Goal: Check status: Check status

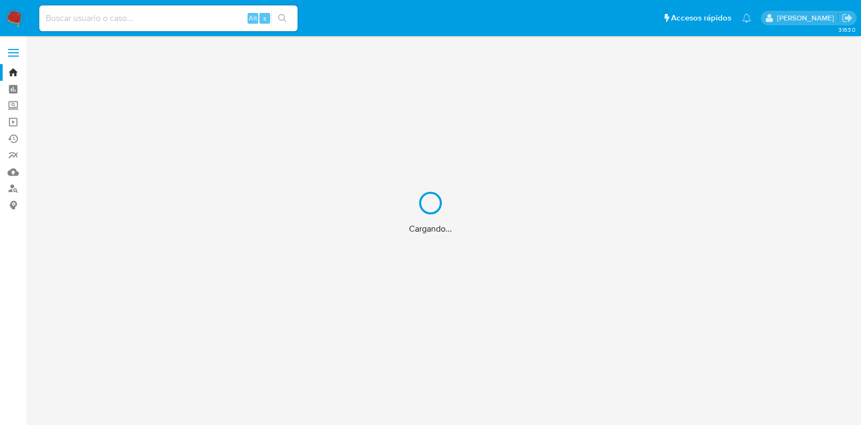
click at [114, 19] on div "Cargando..." at bounding box center [430, 212] width 861 height 425
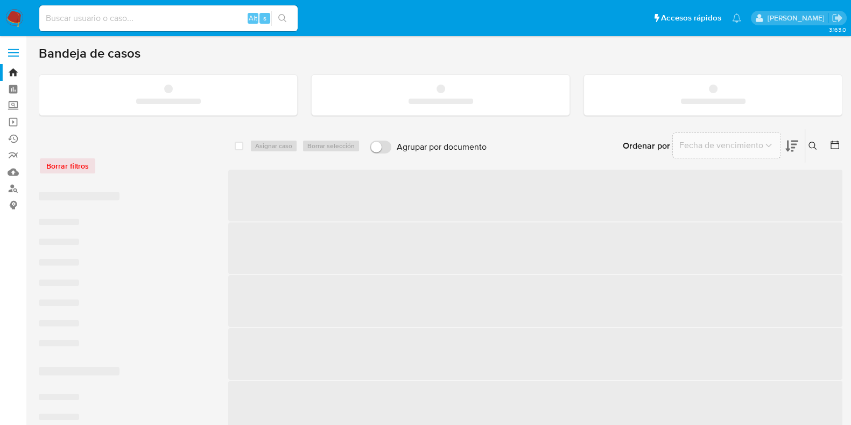
click at [118, 14] on input at bounding box center [168, 18] width 258 height 14
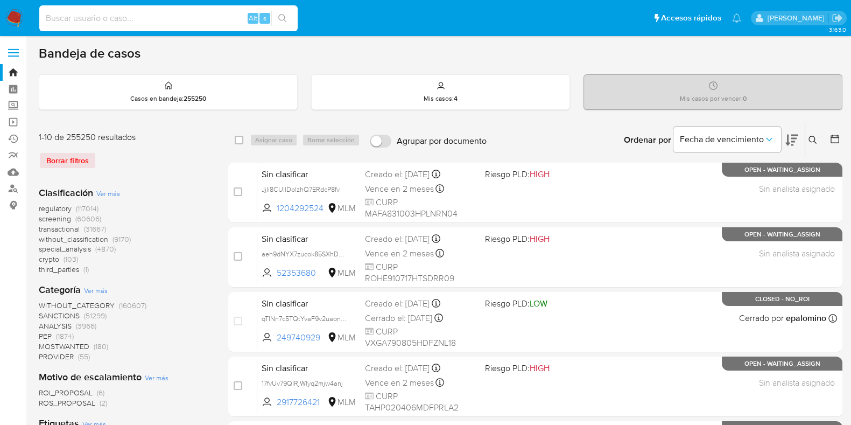
paste input "681056700"
type input "681056700"
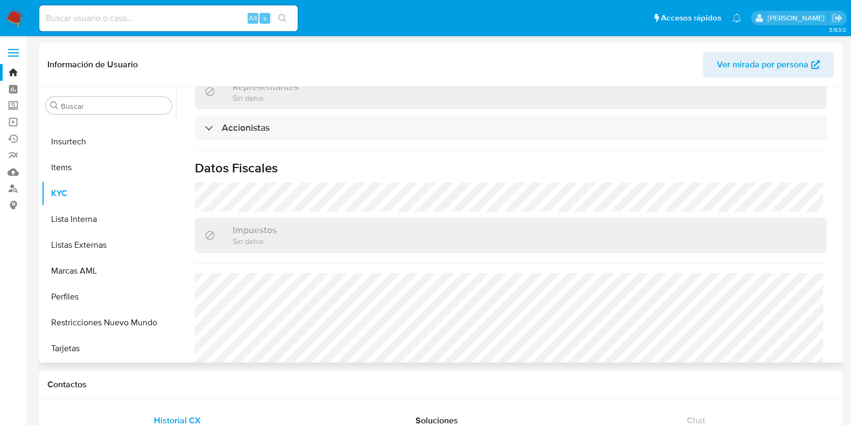
scroll to position [503, 0]
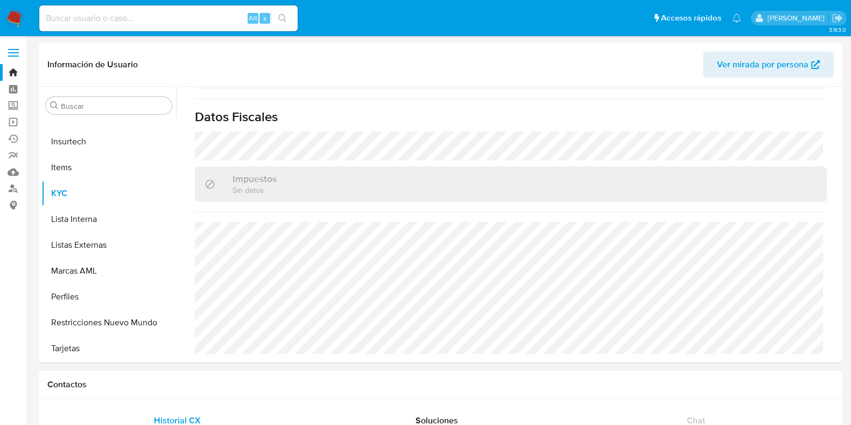
select select "10"
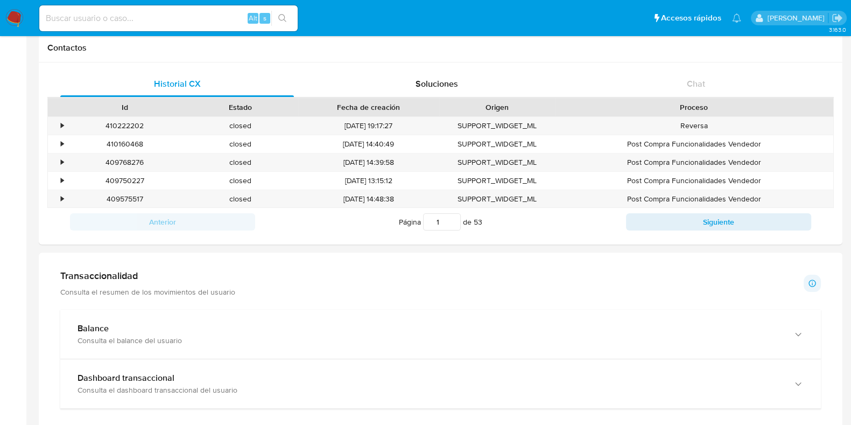
scroll to position [815, 0]
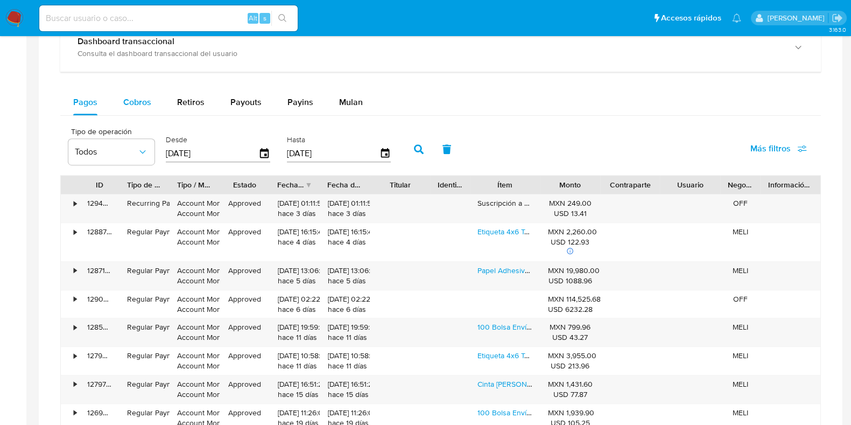
click at [132, 100] on span "Cobros" at bounding box center [137, 102] width 28 height 12
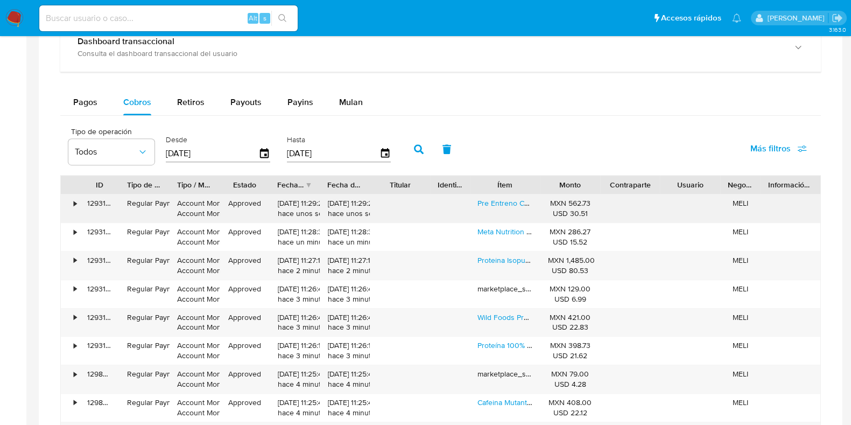
click at [75, 203] on div "•" at bounding box center [75, 203] width 3 height 10
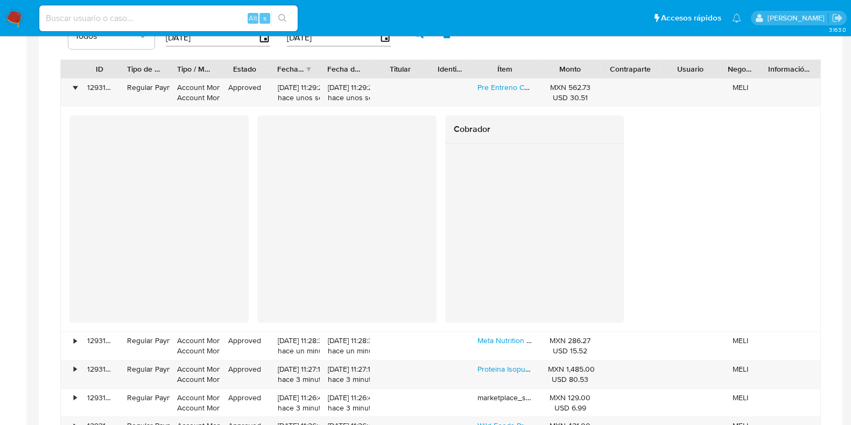
scroll to position [807, 0]
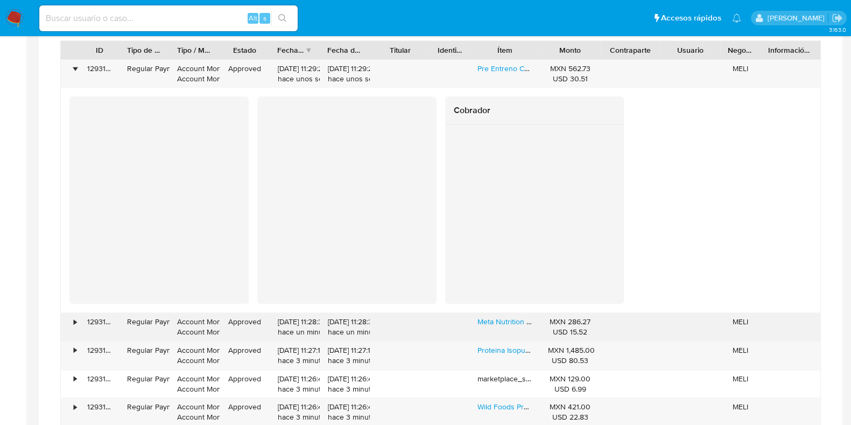
click at [70, 321] on div "•" at bounding box center [70, 327] width 19 height 28
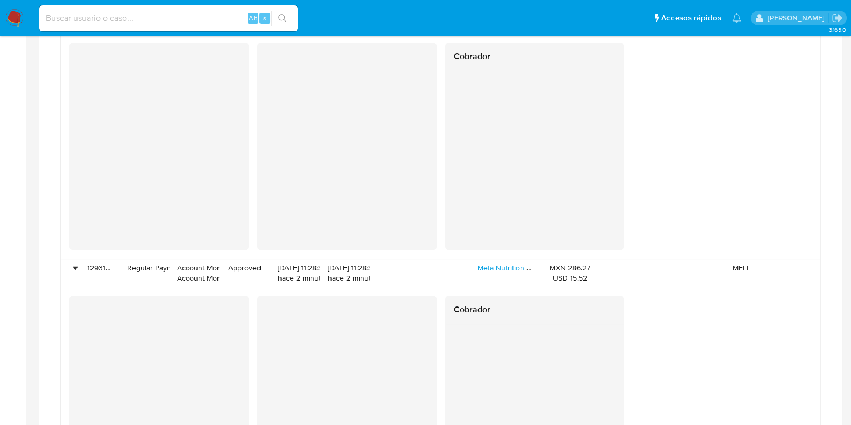
scroll to position [740, 0]
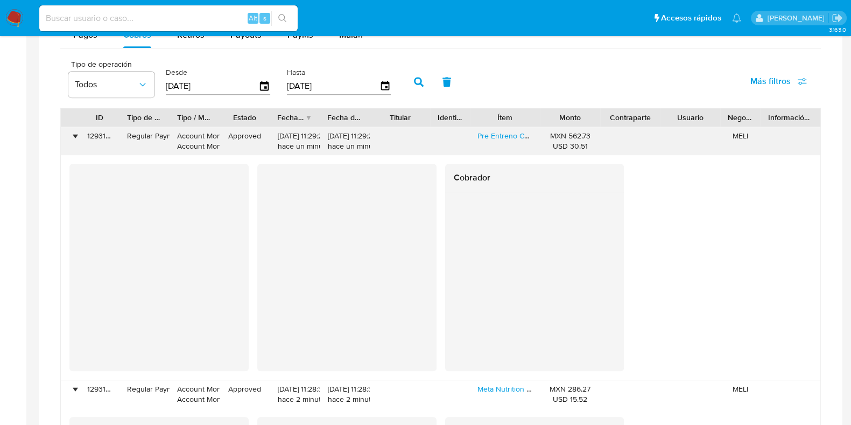
click at [76, 138] on div "•" at bounding box center [70, 141] width 19 height 28
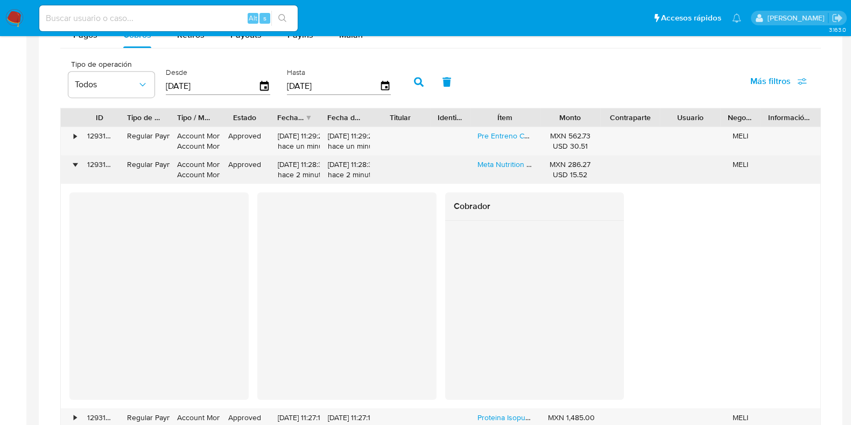
click at [75, 163] on div "•" at bounding box center [75, 164] width 3 height 10
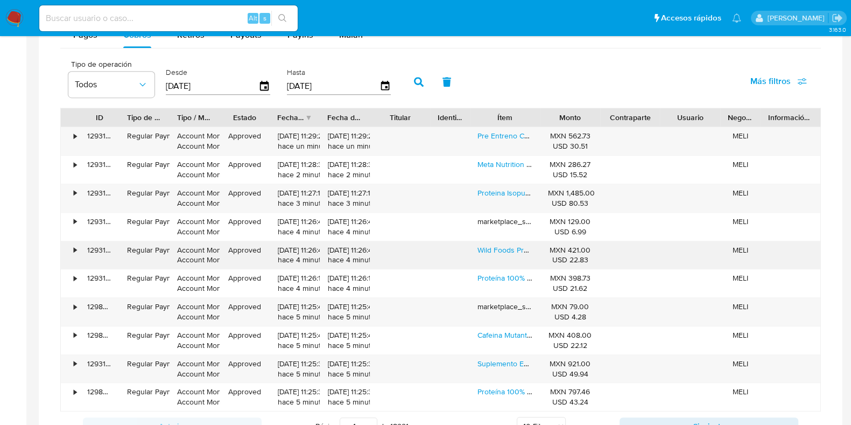
scroll to position [874, 0]
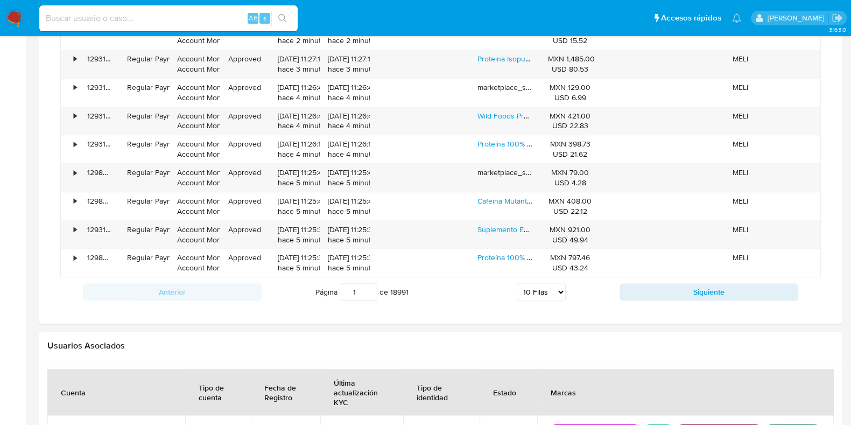
click at [545, 283] on select "5 Filas 10 Filas 20 Filas 25 Filas 50 Filas 100 Filas" at bounding box center [541, 292] width 49 height 18
select select "25"
click at [517, 283] on select "5 Filas 10 Filas 20 Filas 25 Filas 50 Filas 100 Filas" at bounding box center [541, 292] width 49 height 18
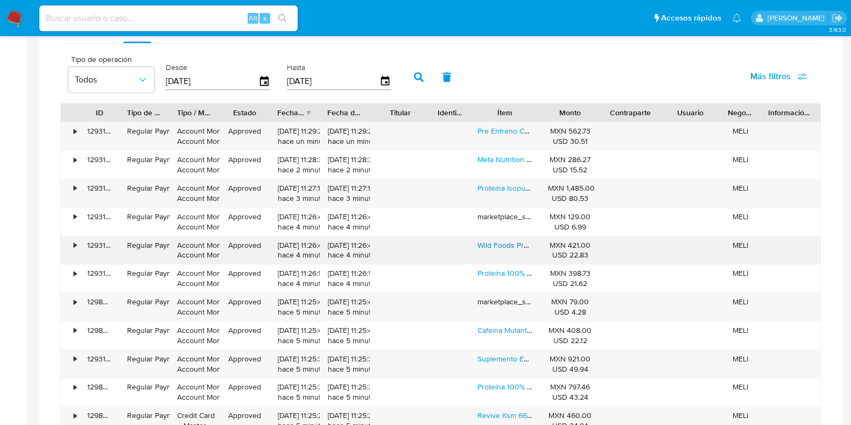
scroll to position [807, 0]
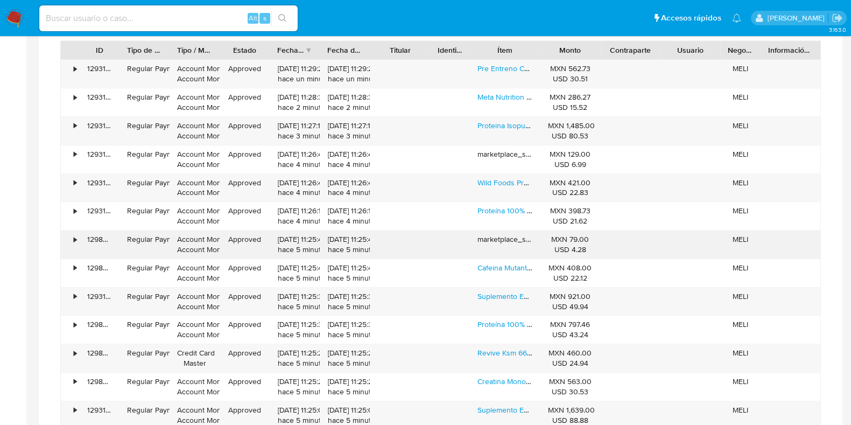
click at [73, 235] on div "•" at bounding box center [70, 244] width 19 height 28
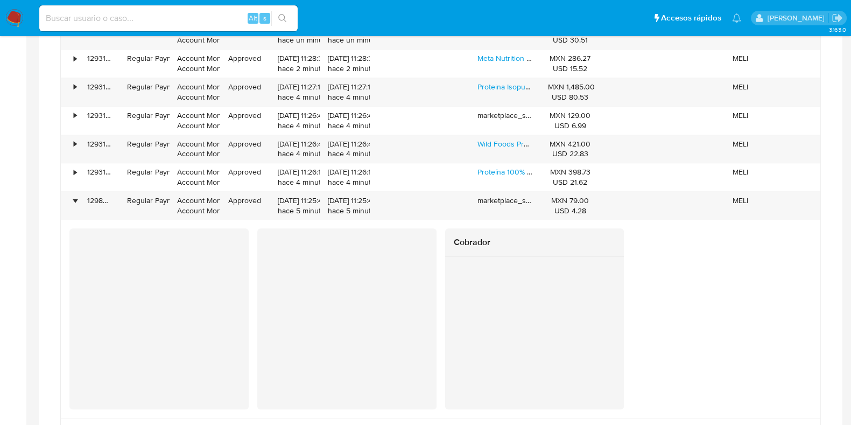
scroll to position [874, 0]
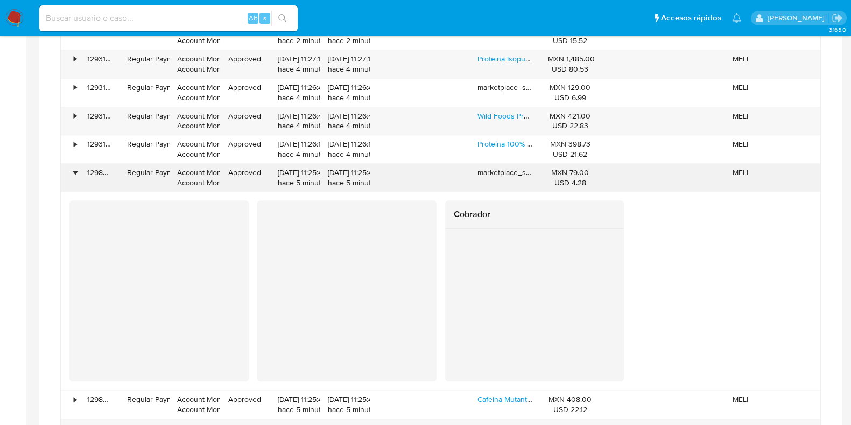
click at [75, 168] on div "•" at bounding box center [75, 172] width 3 height 10
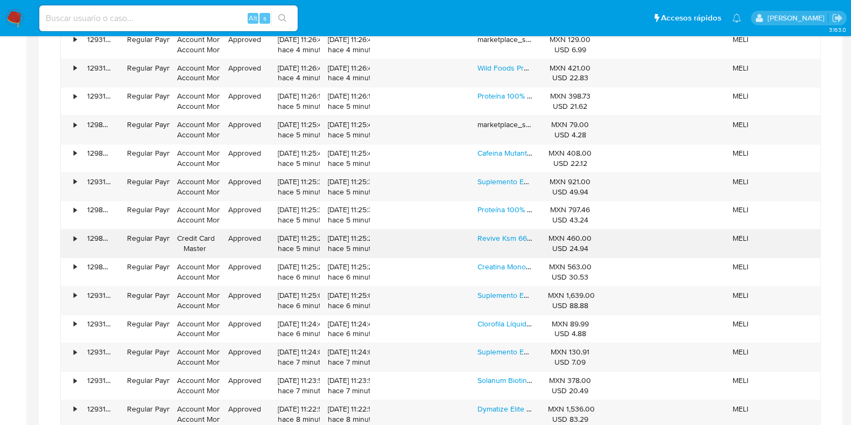
scroll to position [941, 0]
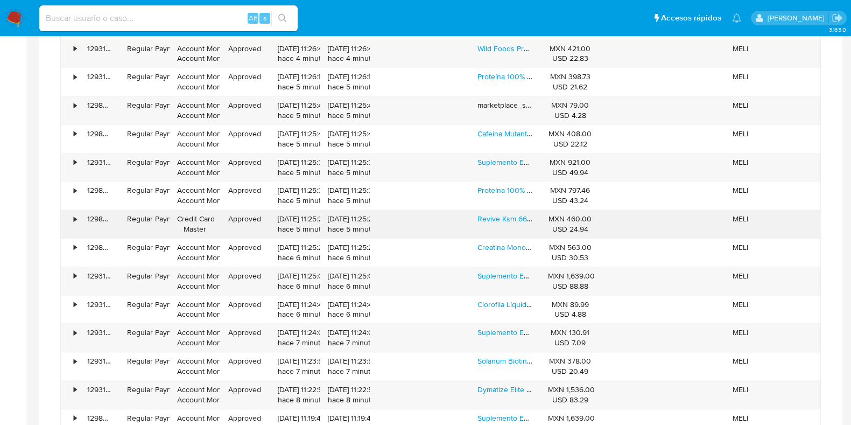
click at [76, 216] on div "•" at bounding box center [70, 224] width 19 height 28
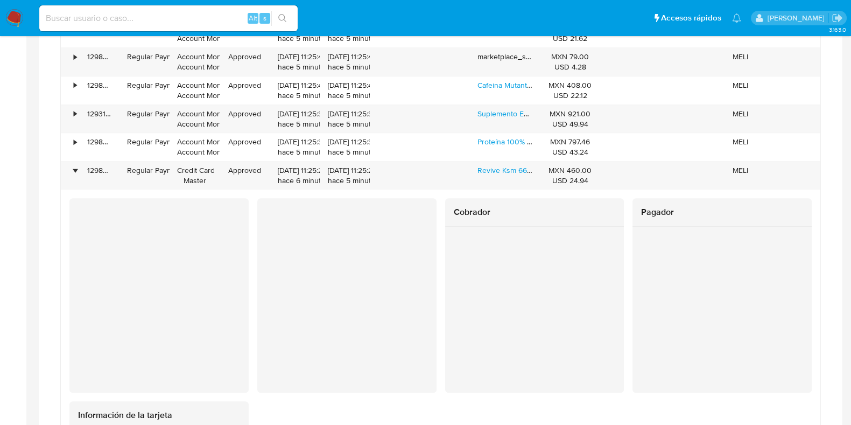
scroll to position [1008, 0]
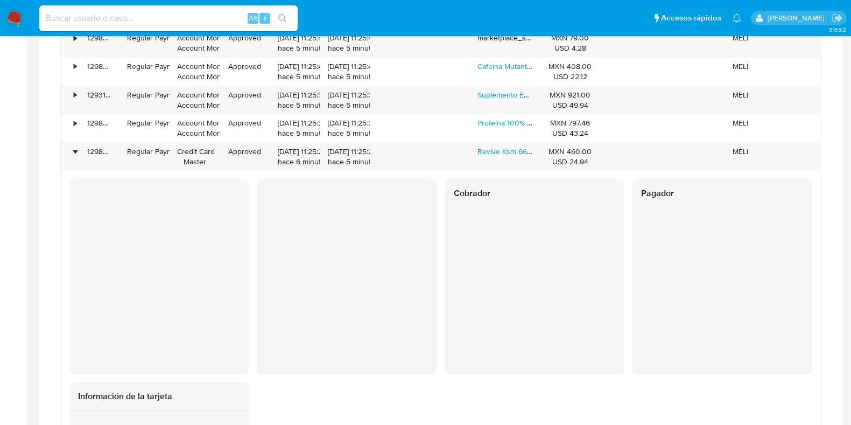
click at [662, 190] on h2 "Pagador" at bounding box center [722, 193] width 162 height 11
